Goal: Information Seeking & Learning: Learn about a topic

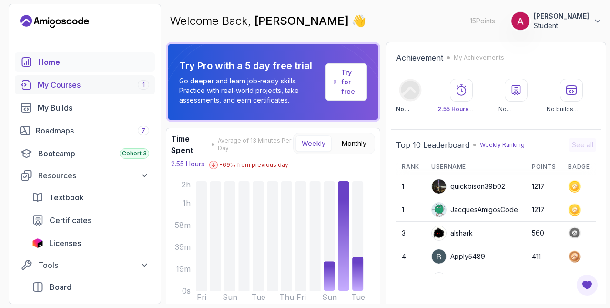
click at [81, 84] on div "My Courses 1" at bounding box center [94, 84] width 112 height 11
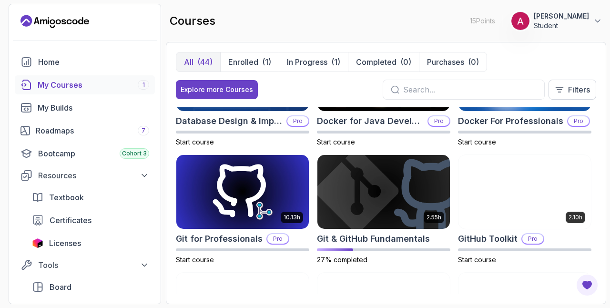
scroll to position [307, 0]
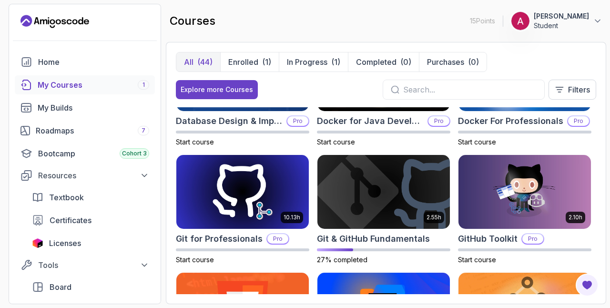
click at [368, 197] on img at bounding box center [383, 192] width 133 height 74
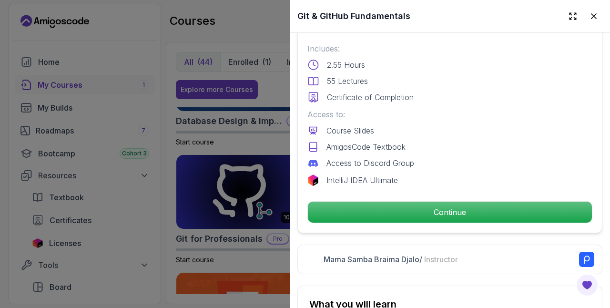
scroll to position [244, 0]
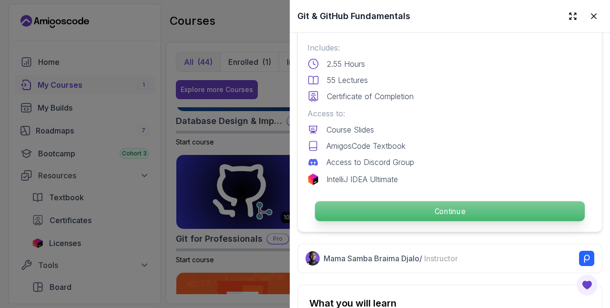
click at [362, 201] on p "Continue" at bounding box center [450, 211] width 270 height 20
click at [362, 210] on p "Continue" at bounding box center [450, 211] width 270 height 20
click at [441, 210] on p "Continue" at bounding box center [450, 211] width 270 height 20
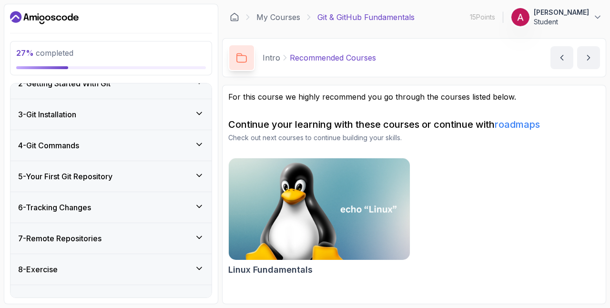
scroll to position [167, 0]
click at [70, 171] on h3 "5 - Your First Git Repository" at bounding box center [65, 175] width 94 height 11
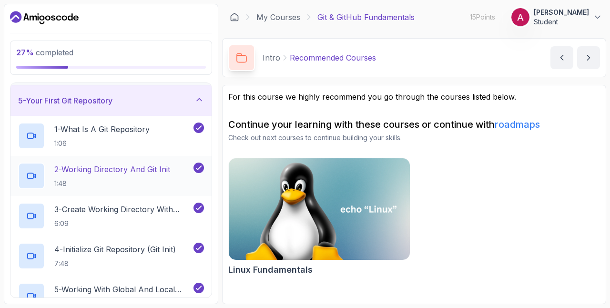
scroll to position [122, 0]
click at [29, 214] on icon at bounding box center [32, 216] width 10 height 10
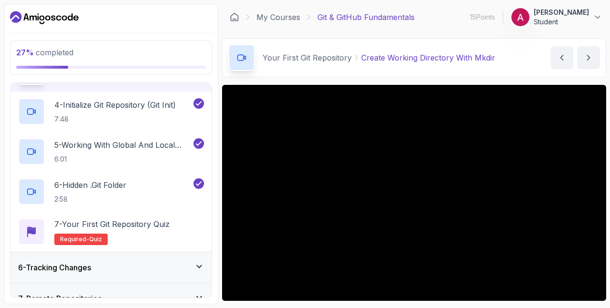
scroll to position [266, 0]
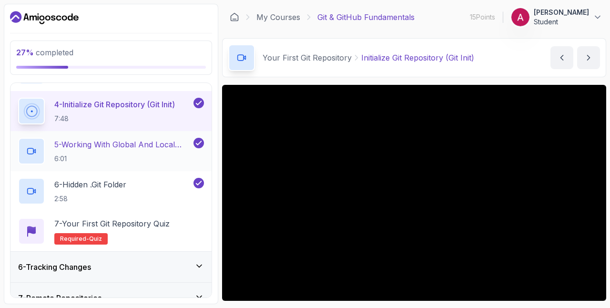
click at [72, 142] on p "5 - Working With Global And Local Configuration" at bounding box center [122, 144] width 137 height 11
click at [31, 149] on icon at bounding box center [31, 152] width 6 height 6
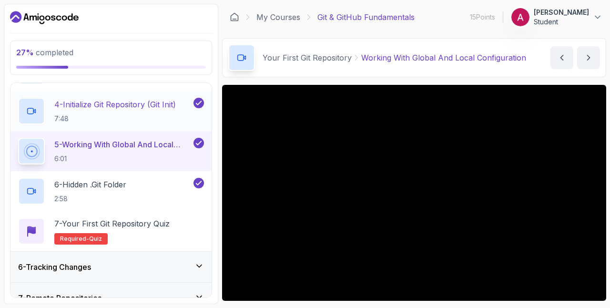
click at [40, 107] on div at bounding box center [31, 111] width 27 height 27
